Goal: Task Accomplishment & Management: Manage account settings

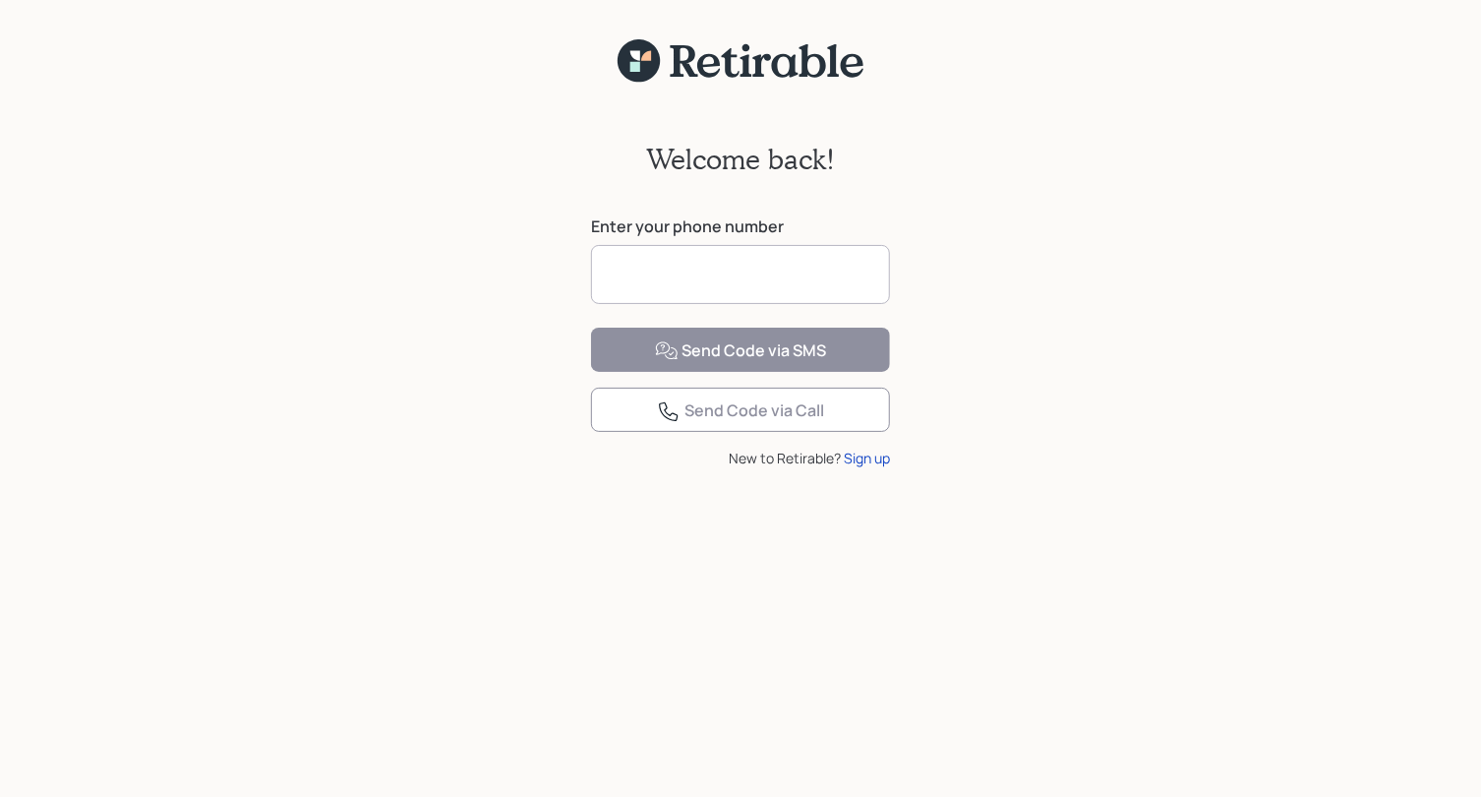
click at [751, 272] on input at bounding box center [740, 274] width 299 height 59
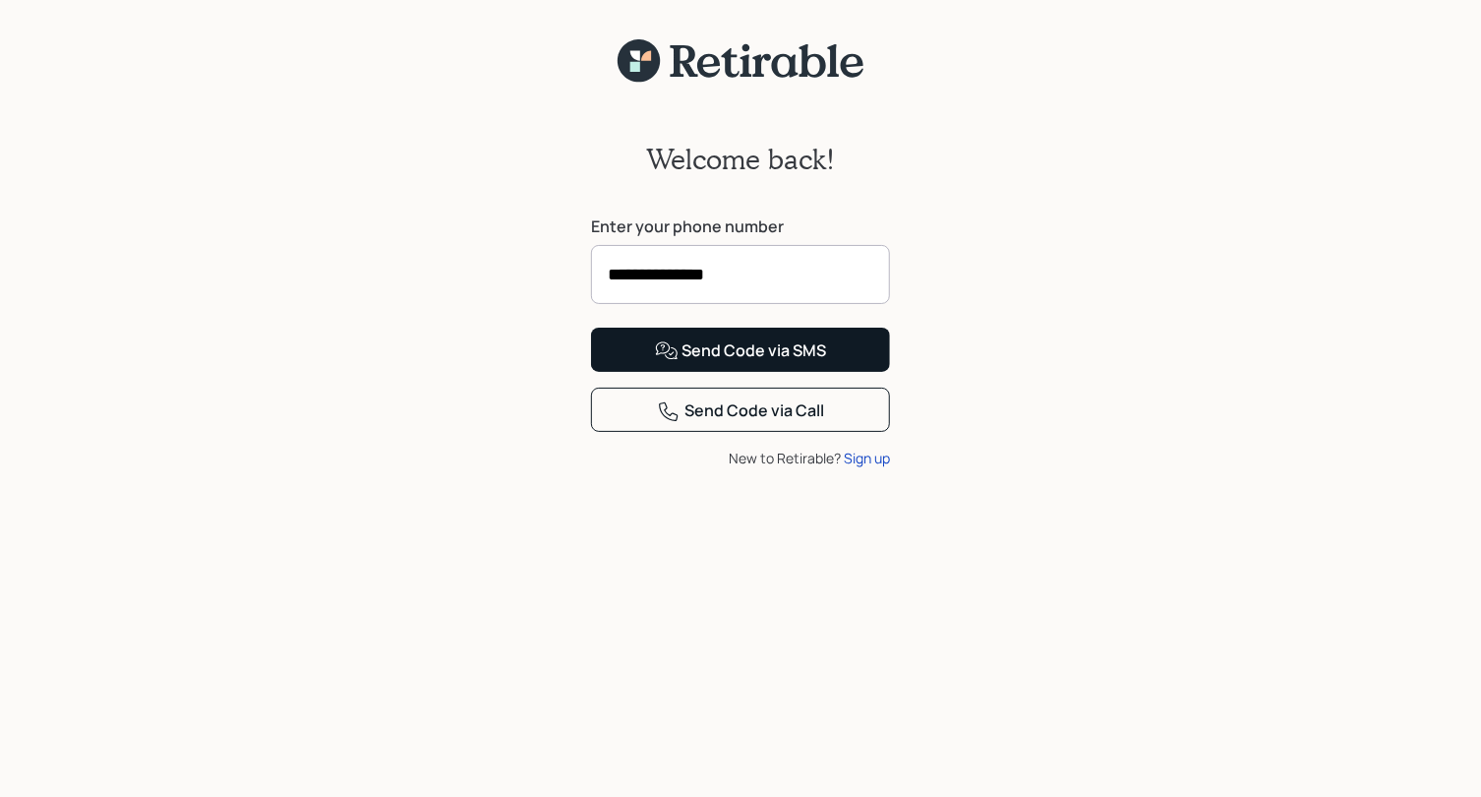
type input "**********"
click at [723, 363] on div "Send Code via SMS" at bounding box center [741, 351] width 172 height 24
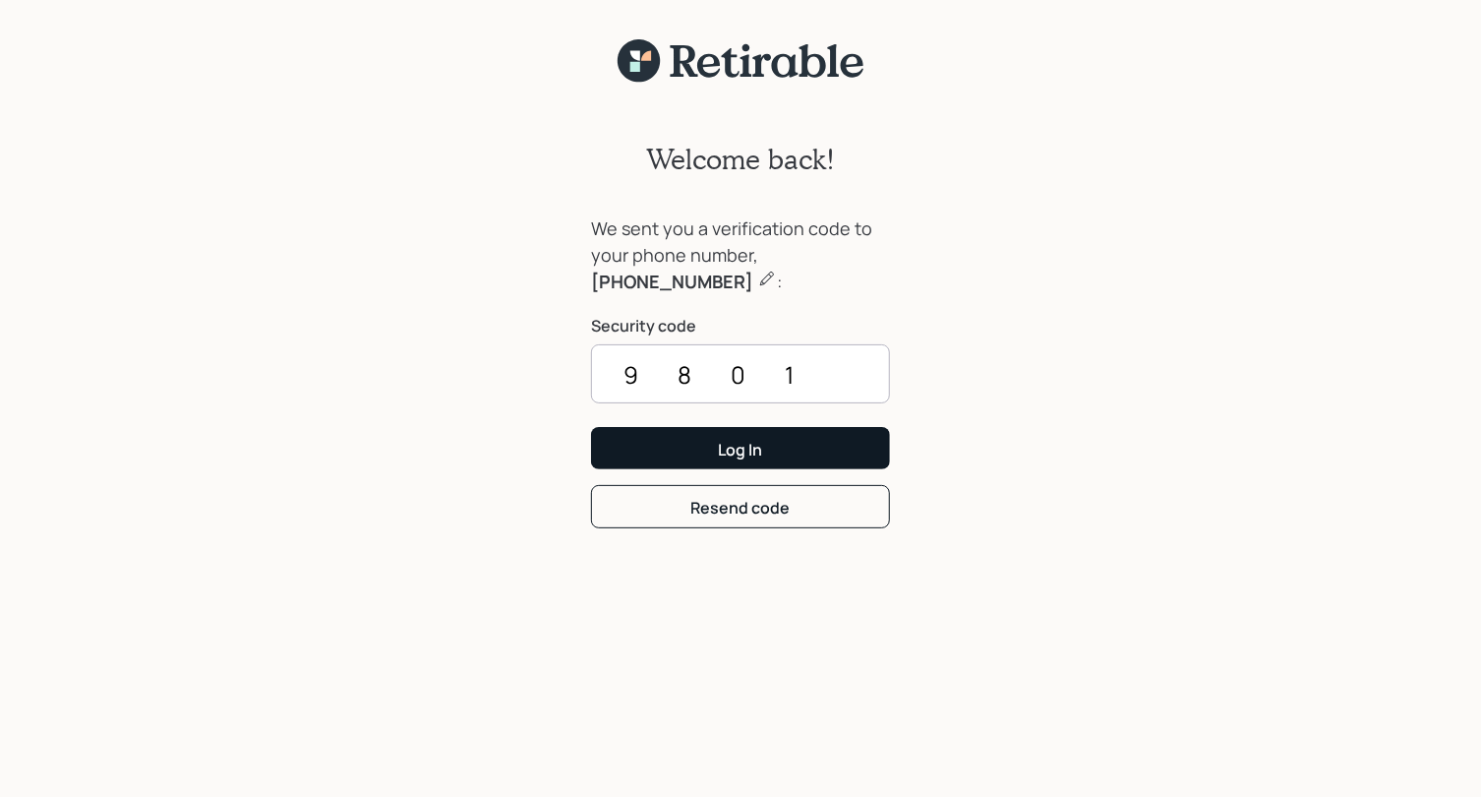
type input "9801"
click at [804, 455] on button "Log In" at bounding box center [740, 448] width 299 height 42
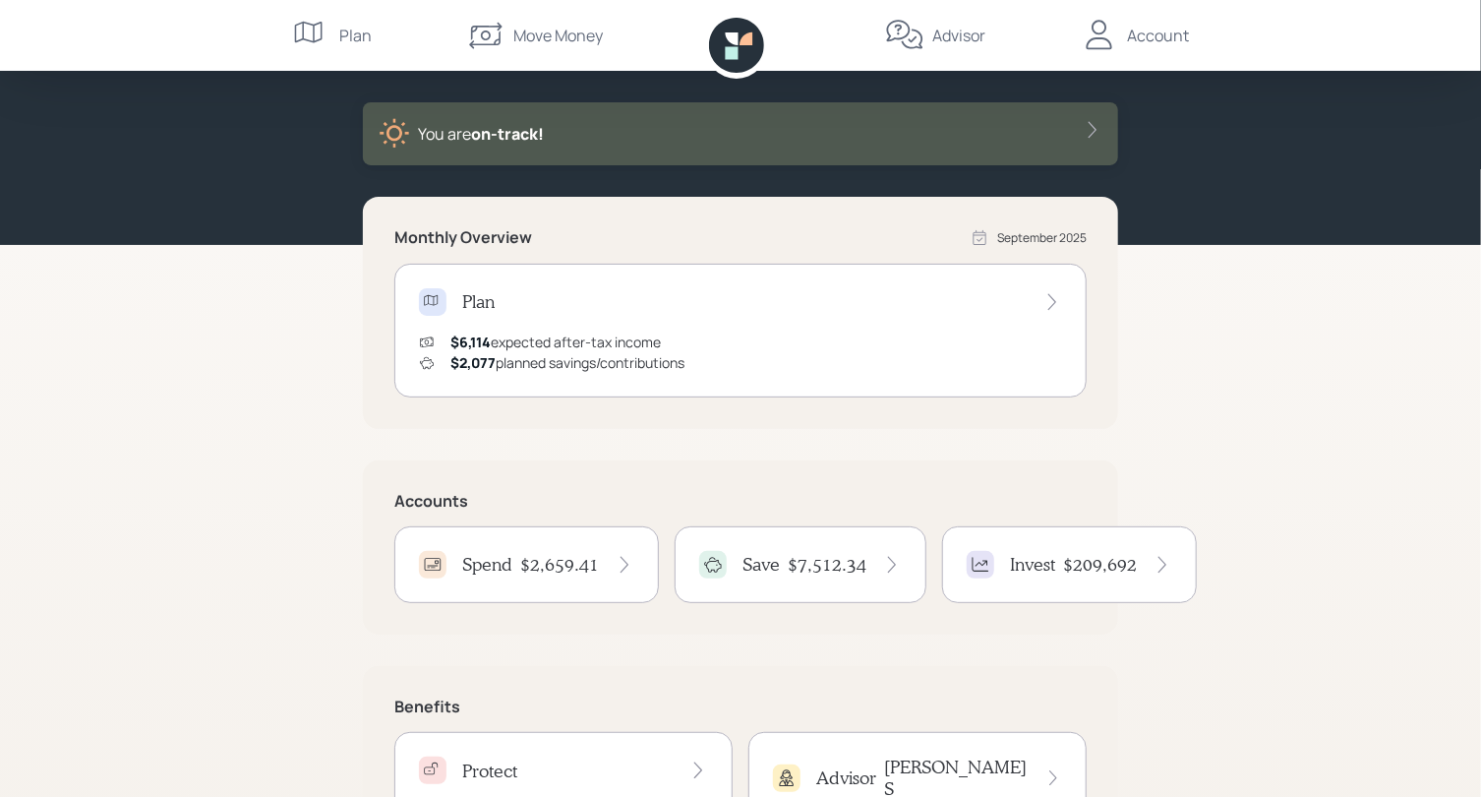
scroll to position [193, 0]
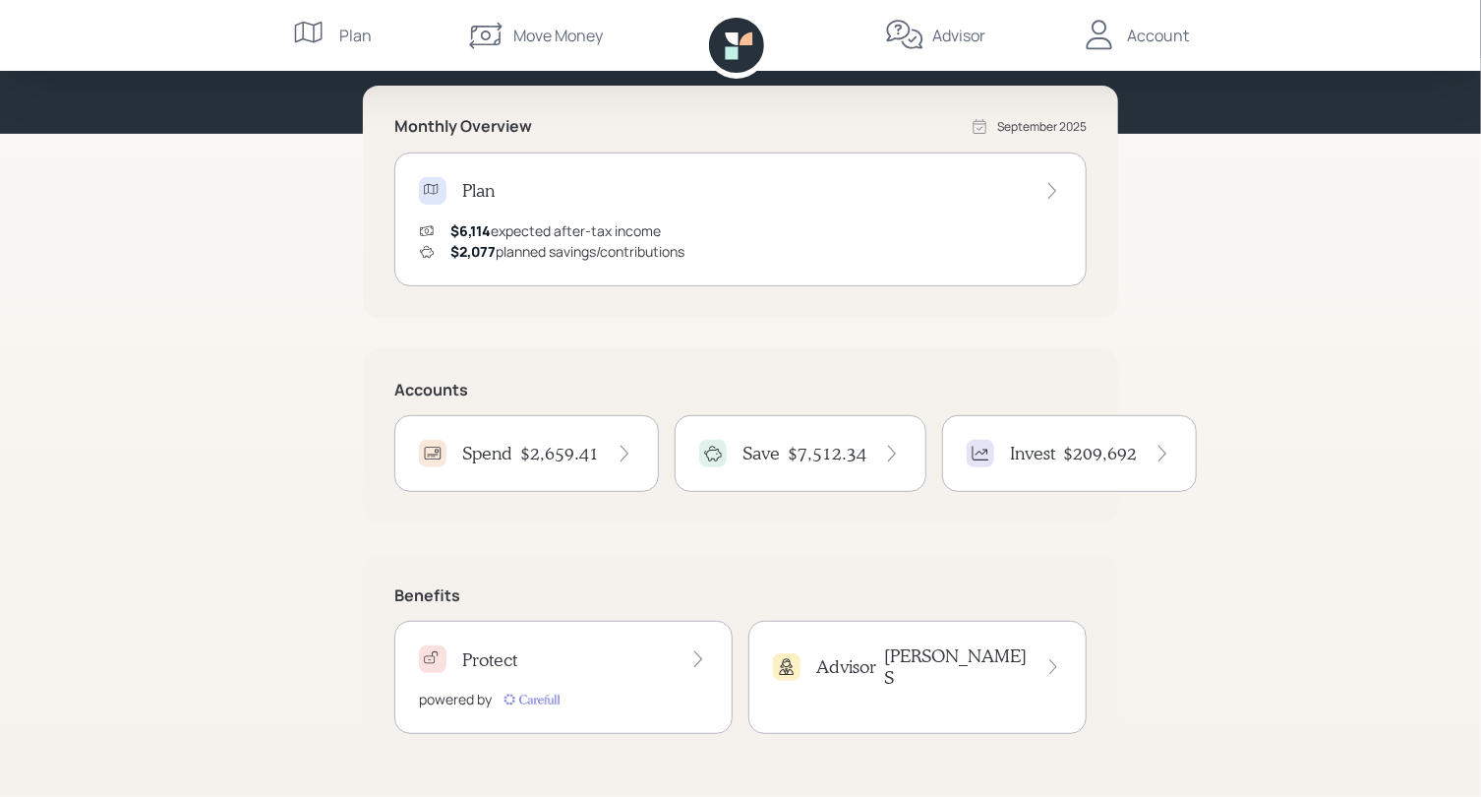
click at [767, 445] on h4 "Save" at bounding box center [761, 454] width 37 height 22
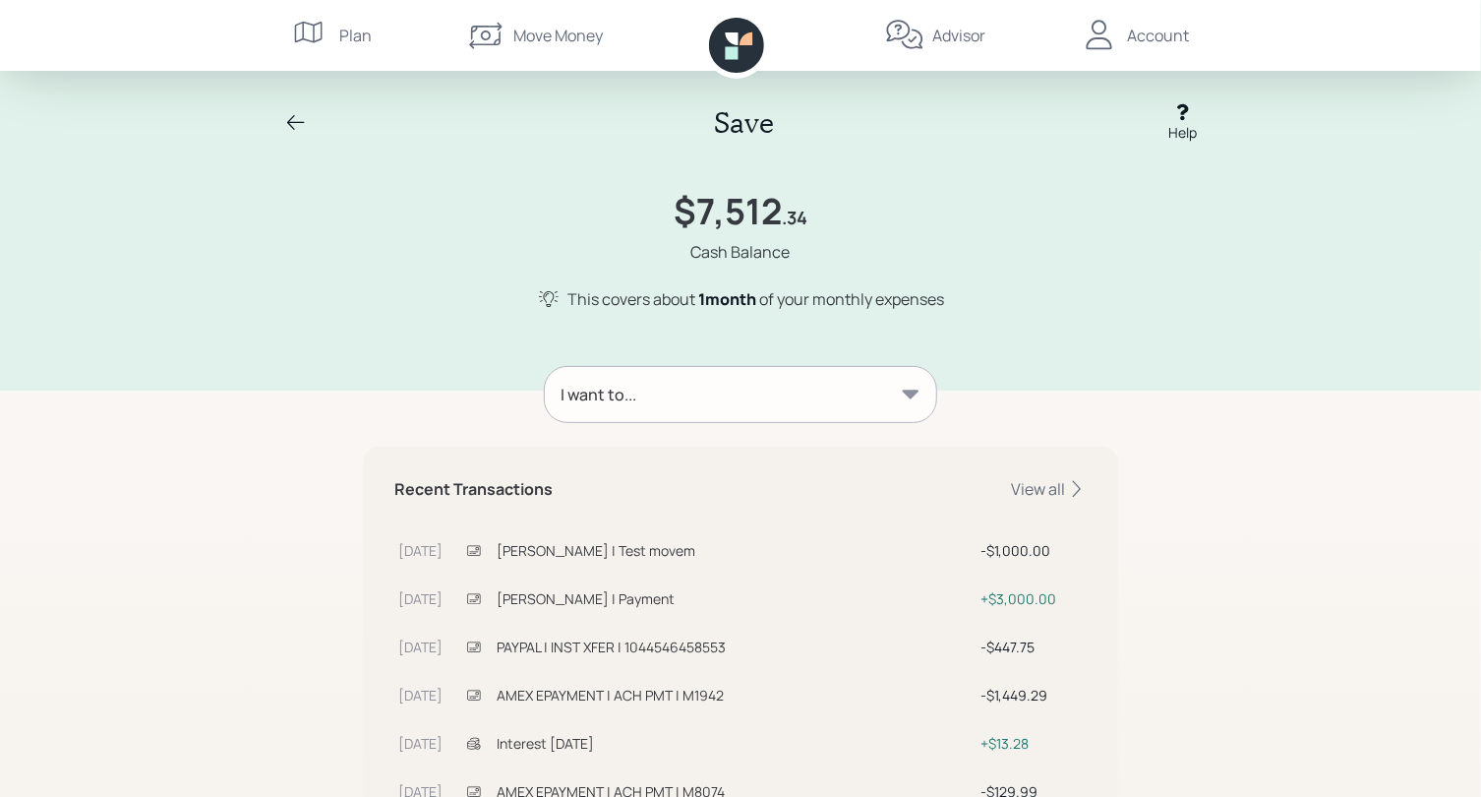
click at [866, 392] on div "I want to..." at bounding box center [740, 394] width 391 height 55
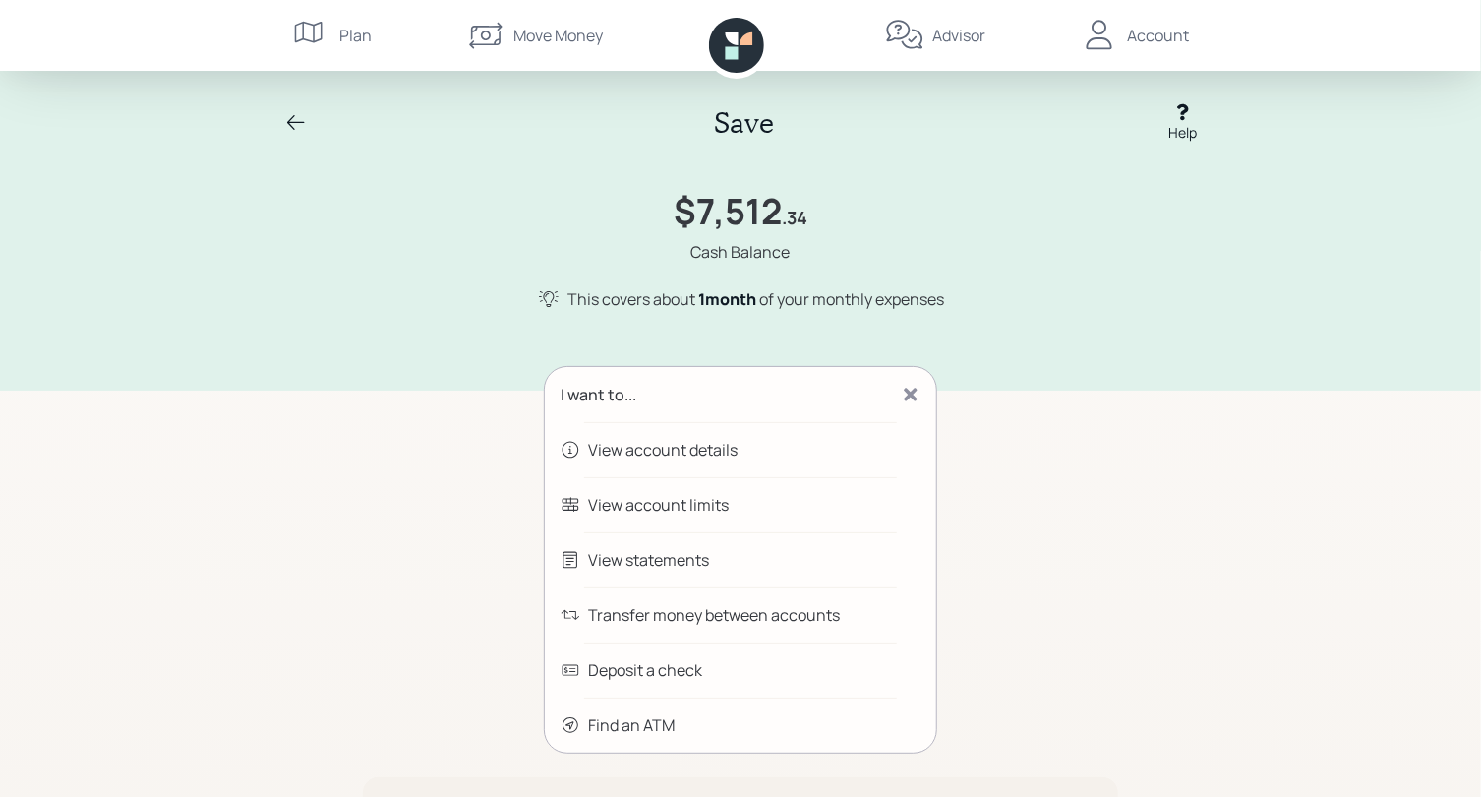
click at [762, 453] on div "View account details" at bounding box center [740, 449] width 391 height 55
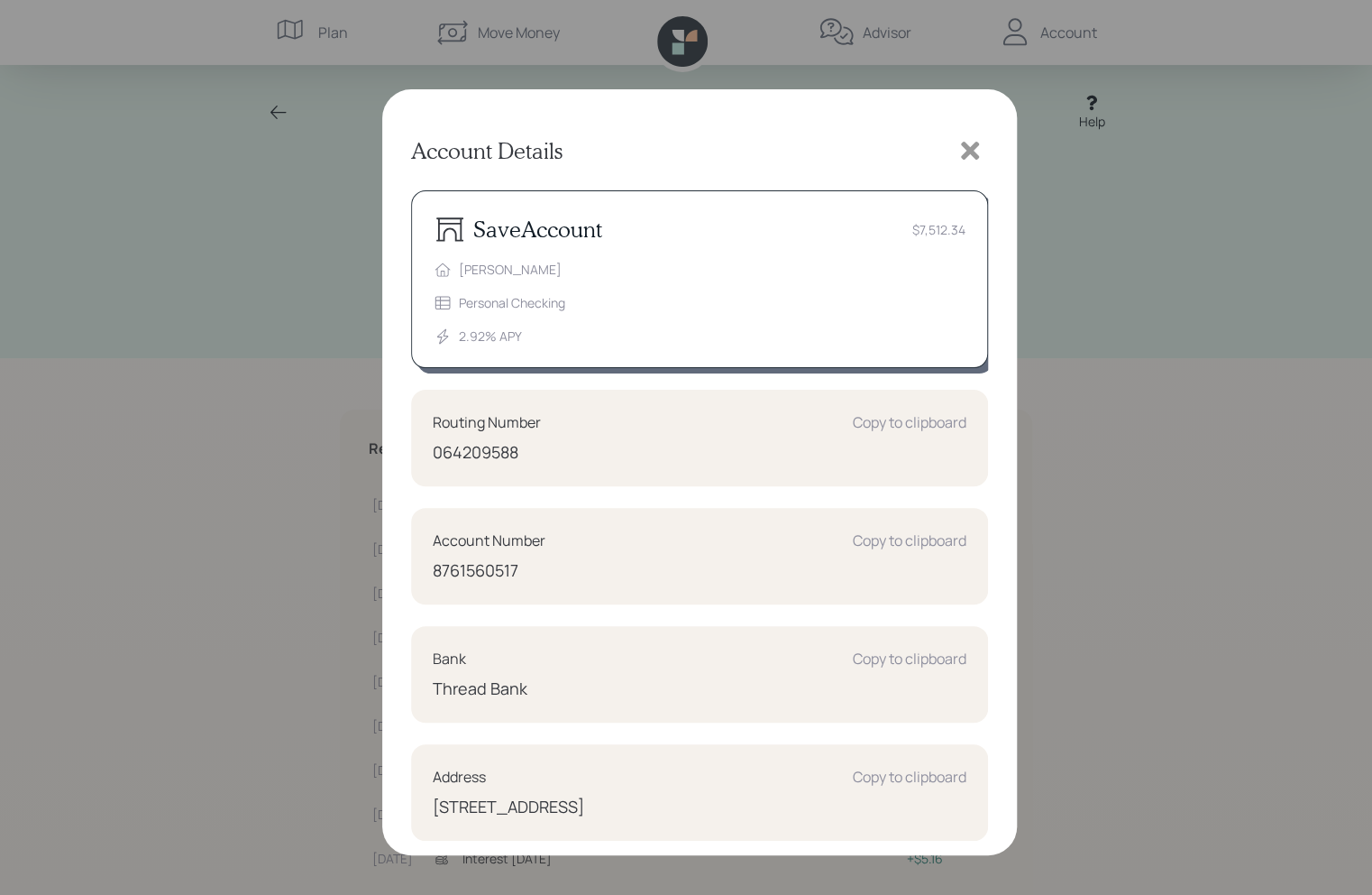
click at [977, 150] on icon at bounding box center [970, 150] width 27 height 28
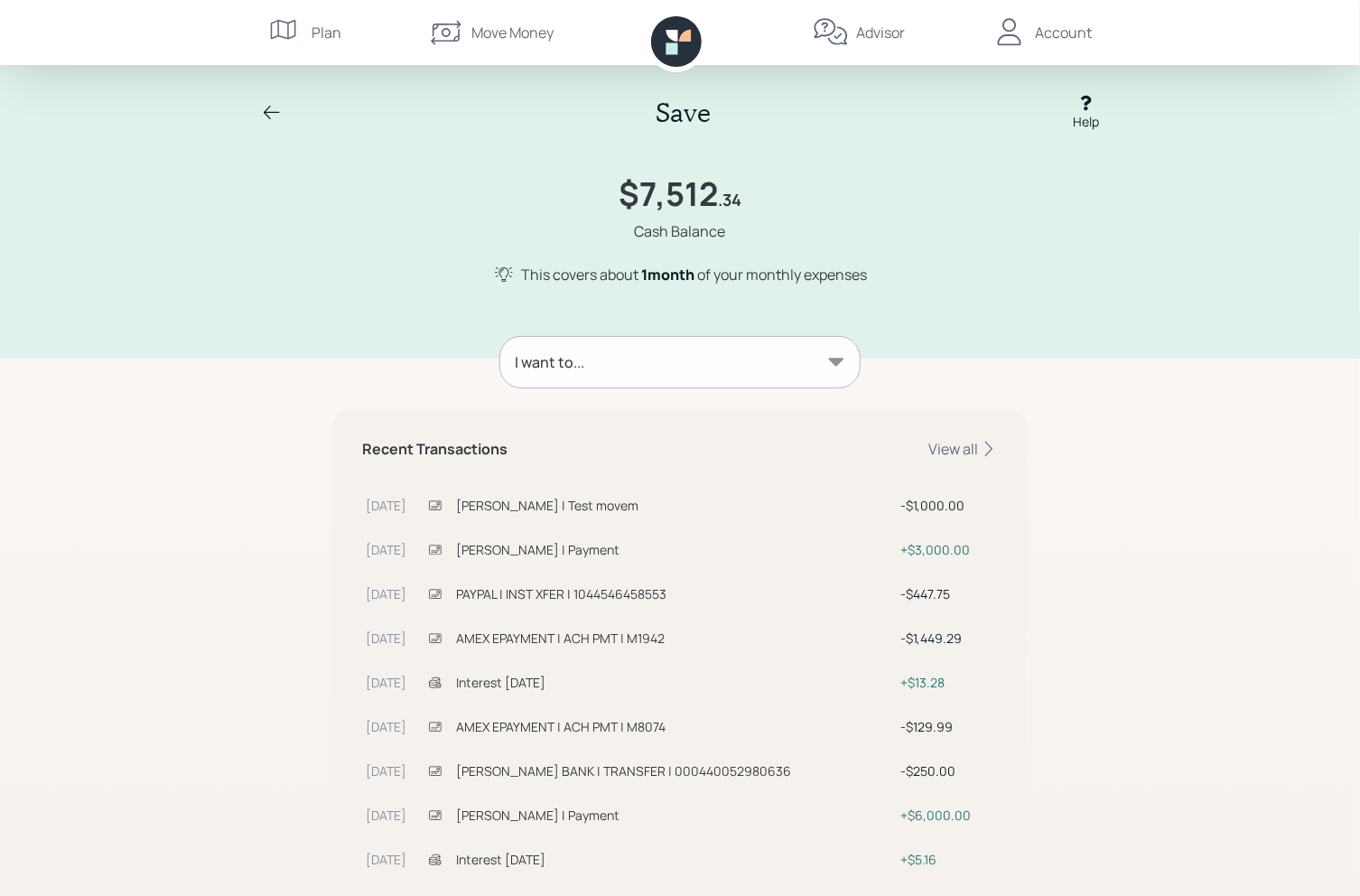
click at [1284, 731] on div "Save Help $7,512 .34 Cash Balance This covers about 1 month of your monthly exp…" at bounding box center [680, 501] width 1360 height 1002
